Goal: Manage account settings

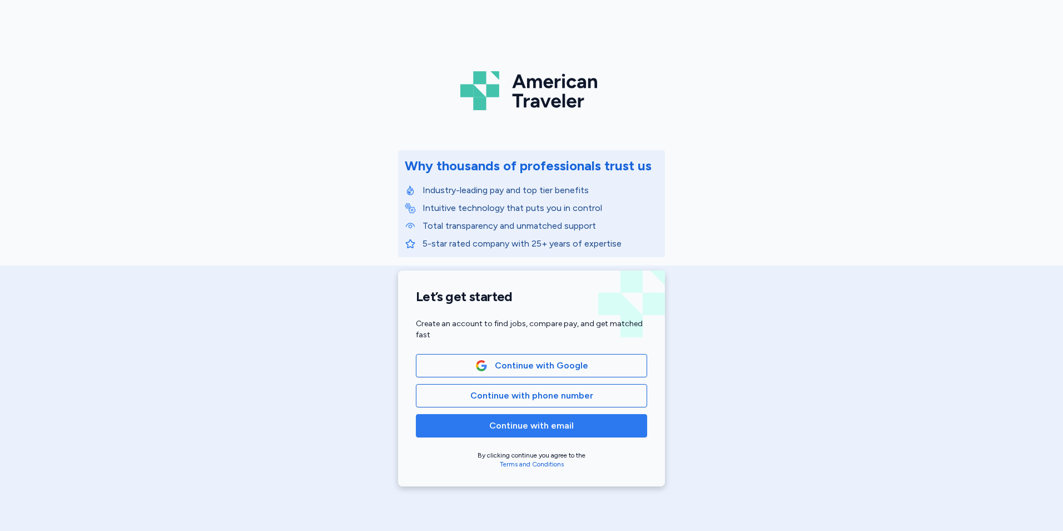
click at [546, 427] on span "Continue with email" at bounding box center [531, 425] width 85 height 13
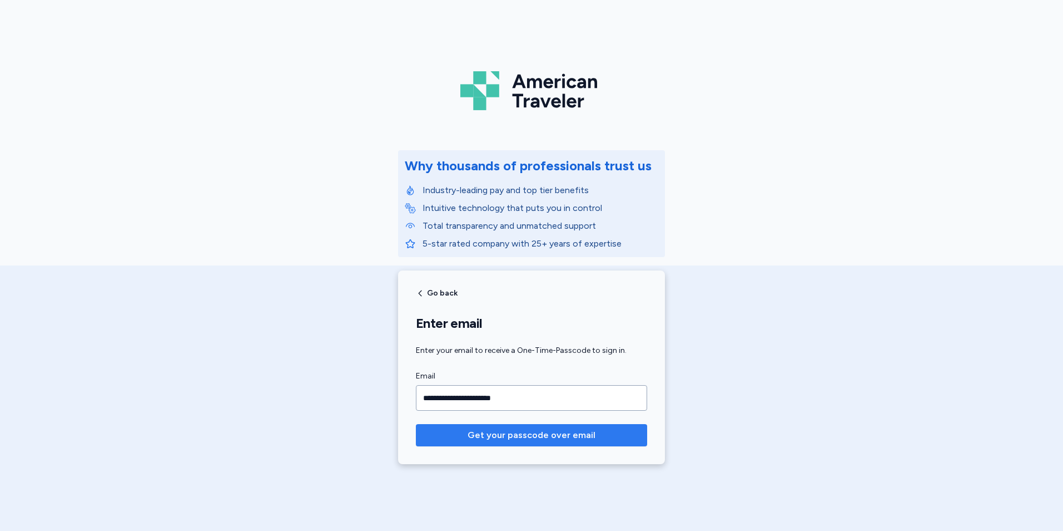
type input "**********"
click at [416, 424] on button "Get your passcode over email" at bounding box center [531, 435] width 231 height 22
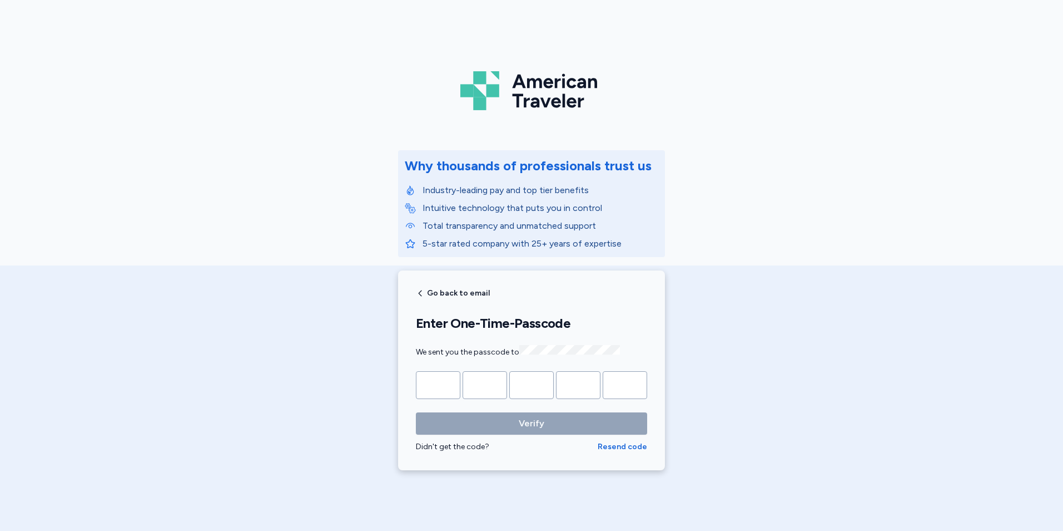
type input "*"
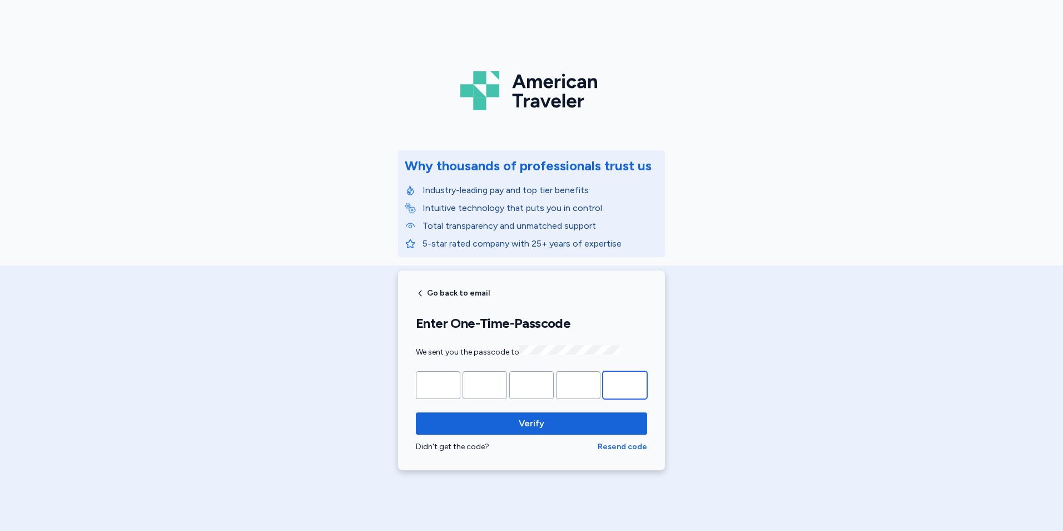
type input "*"
click at [416, 412] on button "Verify" at bounding box center [531, 423] width 231 height 22
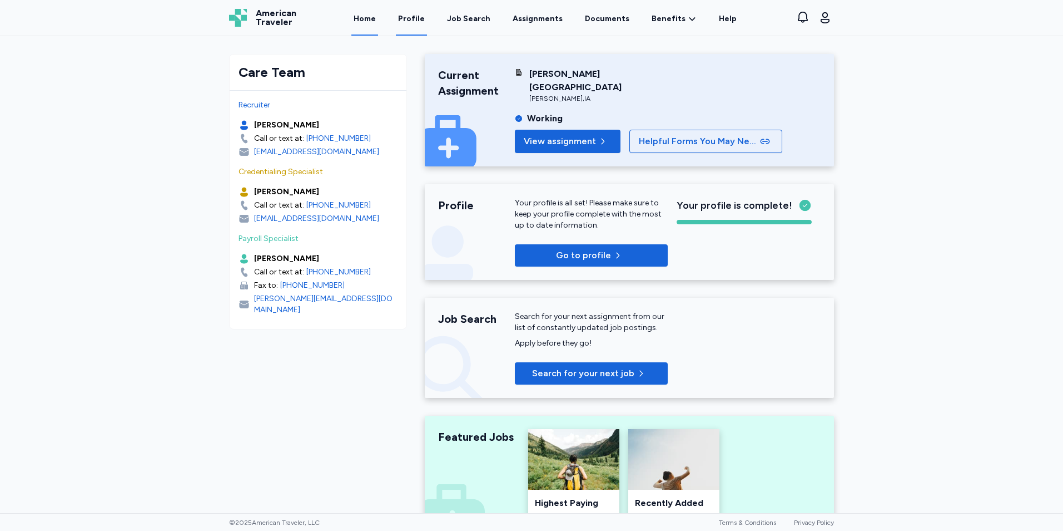
click at [416, 21] on link "Profile" at bounding box center [411, 18] width 31 height 34
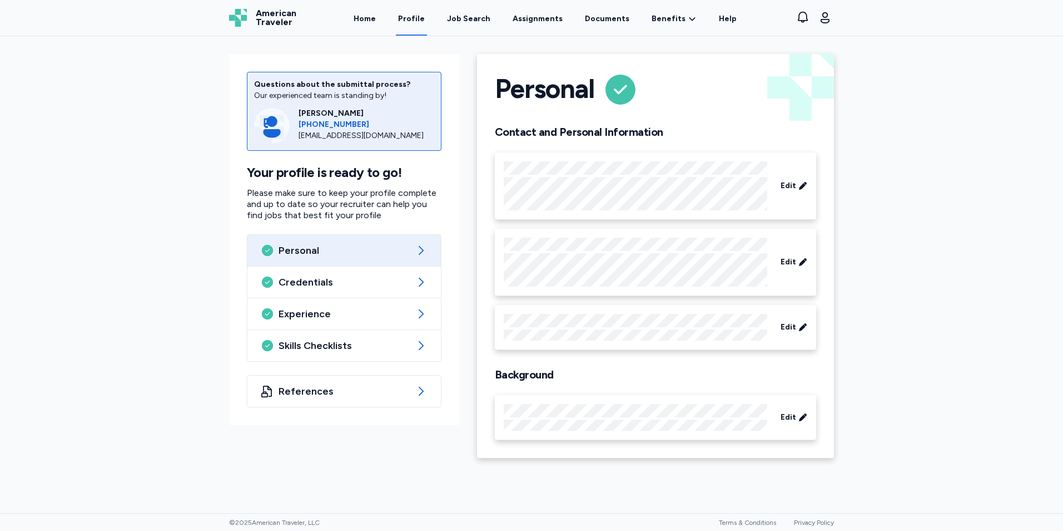
click at [422, 251] on icon at bounding box center [420, 250] width 13 height 13
